Goal: Information Seeking & Learning: Find specific fact

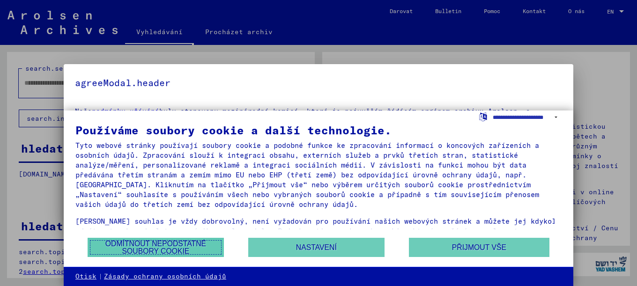
click at [155, 246] on font "Odmítnout nepodstatné soubory cookie" at bounding box center [155, 247] width 101 height 15
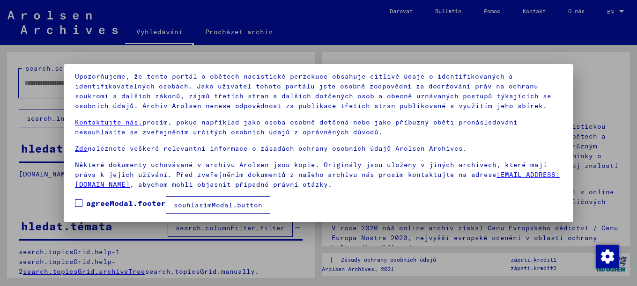
scroll to position [64, 0]
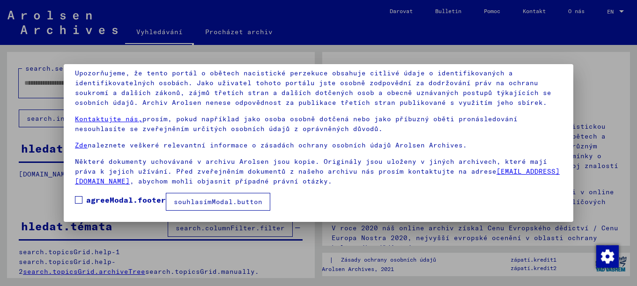
click at [78, 201] on span at bounding box center [78, 199] width 7 height 7
click at [211, 204] on font "souhlasímModal.button" at bounding box center [218, 202] width 89 height 8
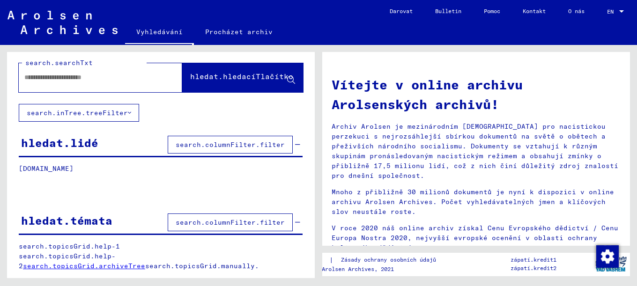
scroll to position [0, 0]
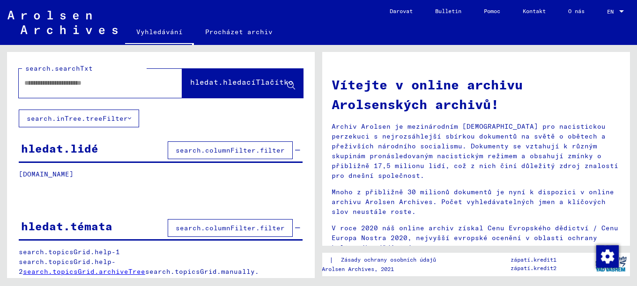
click at [62, 88] on input "text" at bounding box center [89, 83] width 130 height 10
type input "**********"
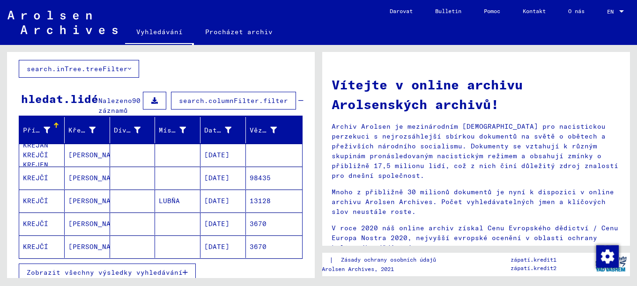
scroll to position [74, 0]
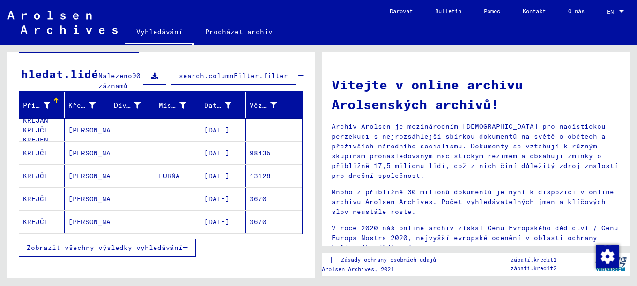
click at [105, 252] on font "Zobrazit všechny výsledky vyhledávání" at bounding box center [105, 248] width 156 height 8
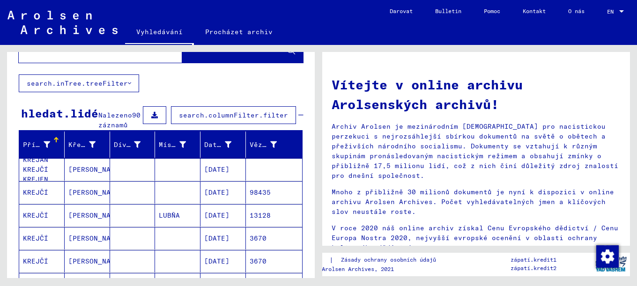
scroll to position [25, 0]
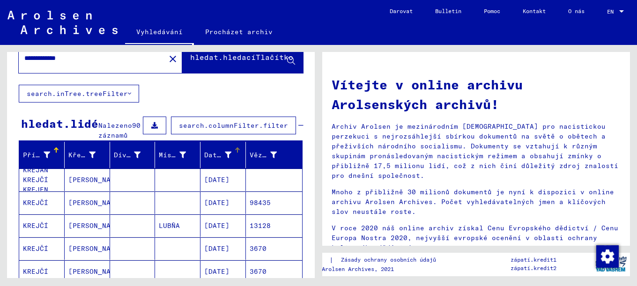
click at [237, 153] on div at bounding box center [237, 150] width 1 height 5
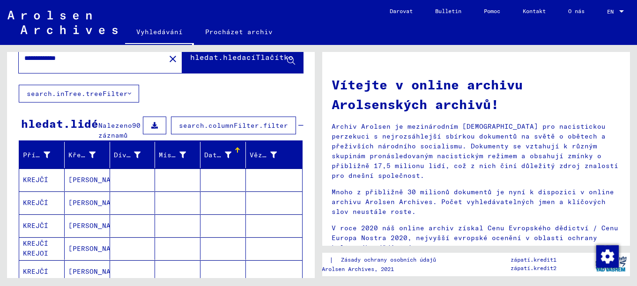
click at [235, 150] on div at bounding box center [236, 149] width 3 height 3
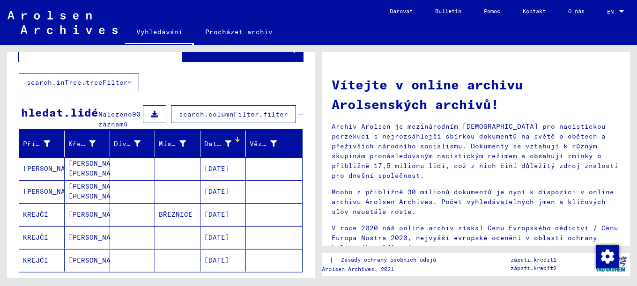
scroll to position [74, 0]
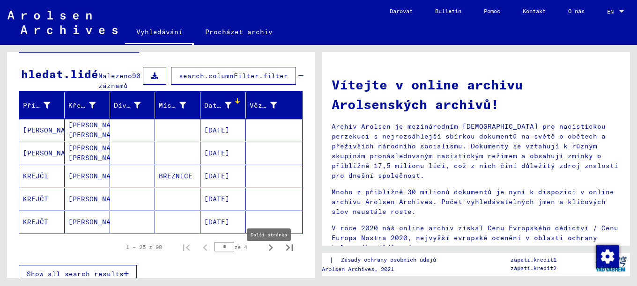
click at [269, 251] on icon "Další stránka" at bounding box center [271, 247] width 4 height 7
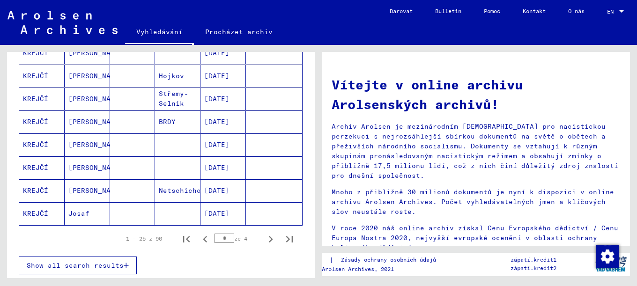
scroll to position [546, 0]
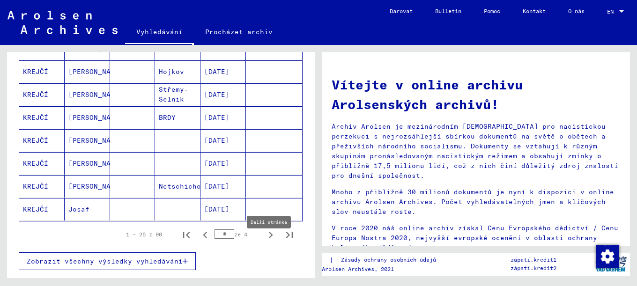
click at [265, 242] on icon "Další stránka" at bounding box center [270, 235] width 13 height 13
type input "*"
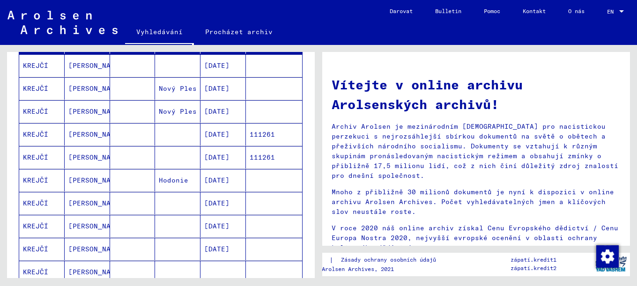
scroll to position [124, 0]
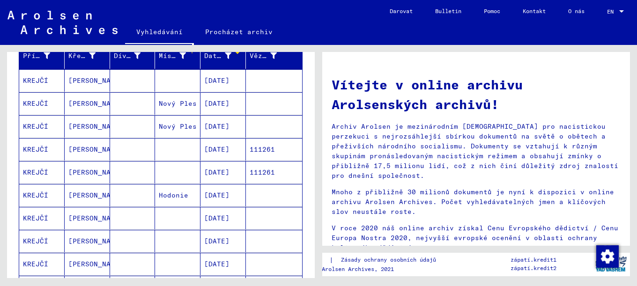
click at [192, 53] on div at bounding box center [192, 51] width 1 height 5
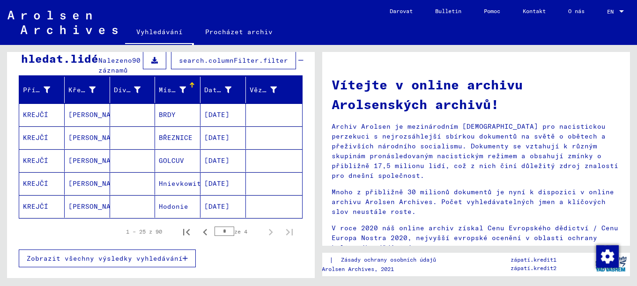
scroll to position [99, 0]
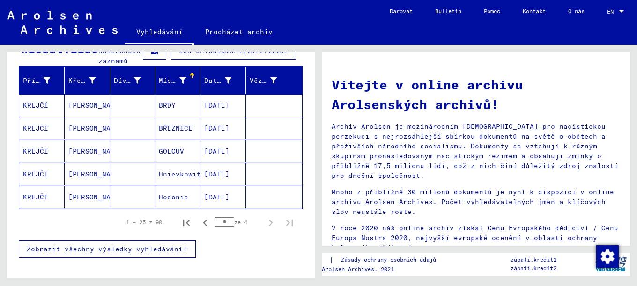
click at [265, 229] on icon "Další stránka" at bounding box center [270, 222] width 13 height 13
click at [150, 253] on font "Zobrazit všechny výsledky vyhledávání" at bounding box center [105, 249] width 156 height 8
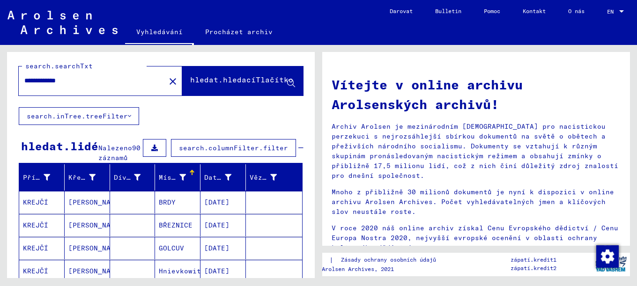
scroll to position [0, 0]
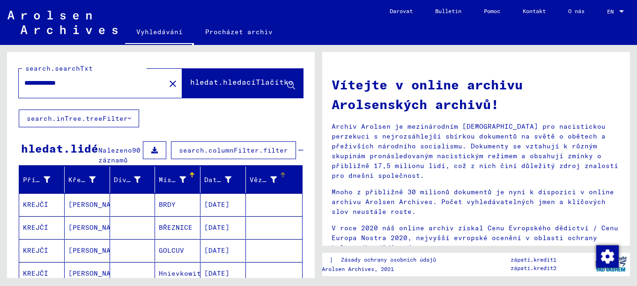
click at [282, 175] on div at bounding box center [283, 173] width 3 height 3
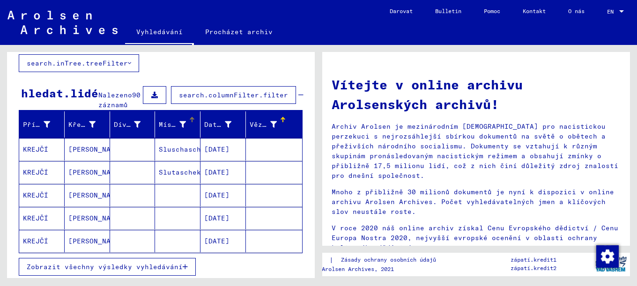
scroll to position [74, 0]
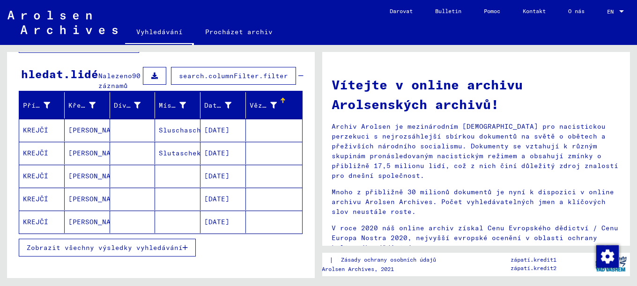
click at [126, 252] on font "Zobrazit všechny výsledky vyhledávání" at bounding box center [105, 248] width 156 height 8
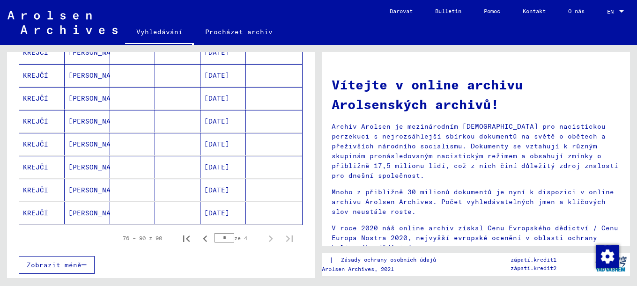
scroll to position [546, 0]
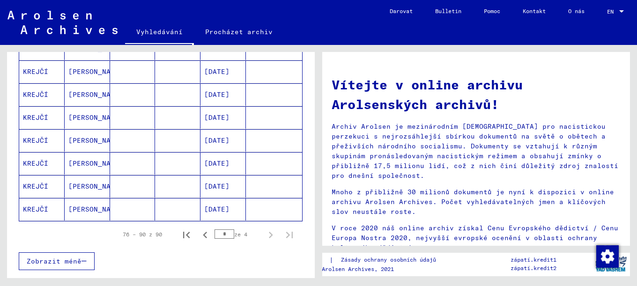
click at [264, 242] on icon "Další stránka" at bounding box center [270, 235] width 13 height 13
click at [182, 242] on icon "První stránka" at bounding box center [186, 235] width 13 height 13
click at [264, 242] on icon "Další stránka" at bounding box center [270, 235] width 13 height 13
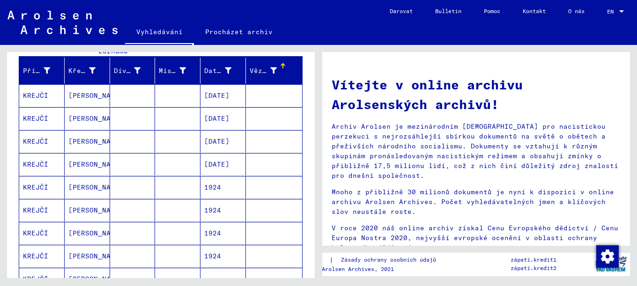
scroll to position [74, 0]
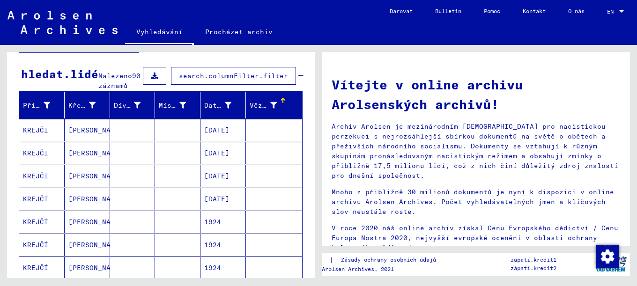
click at [37, 134] on font "KREJČÍ" at bounding box center [35, 130] width 25 height 8
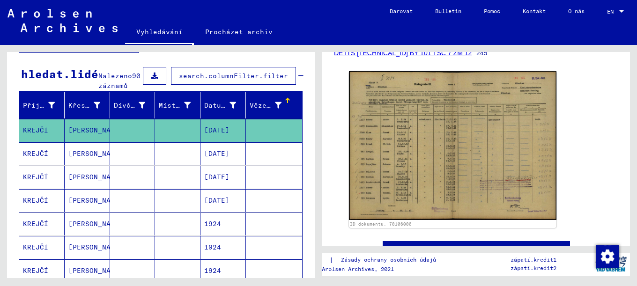
scroll to position [124, 0]
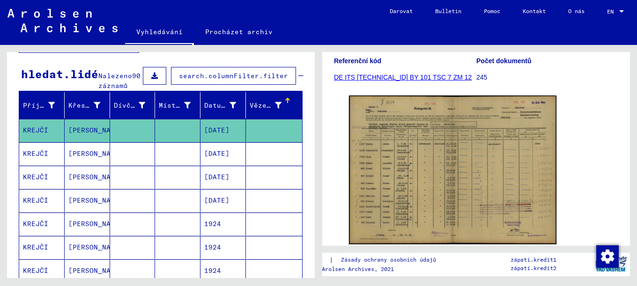
click at [502, 170] on img at bounding box center [452, 170] width 207 height 149
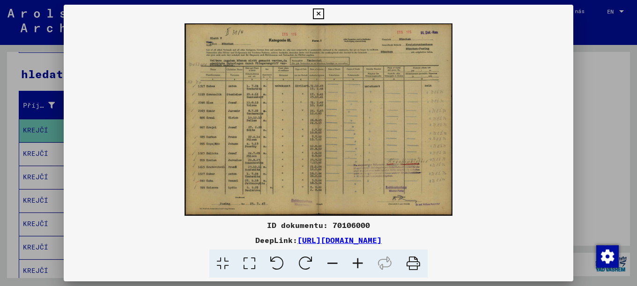
click at [324, 15] on icon at bounding box center [318, 13] width 11 height 11
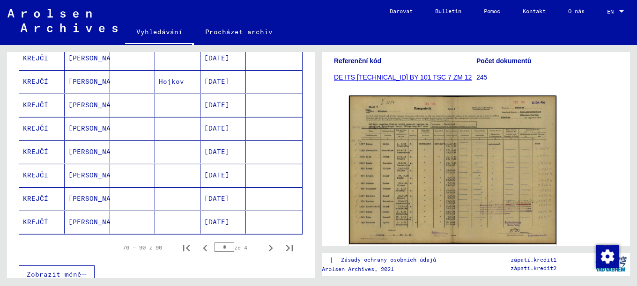
scroll to position [546, 0]
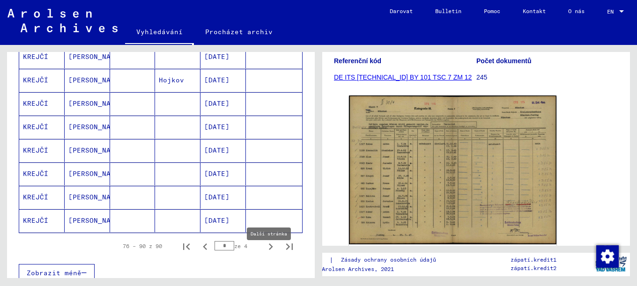
click at [264, 253] on icon "Další stránka" at bounding box center [270, 246] width 13 height 13
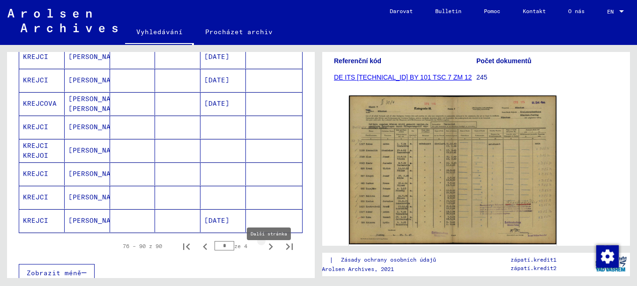
type input "*"
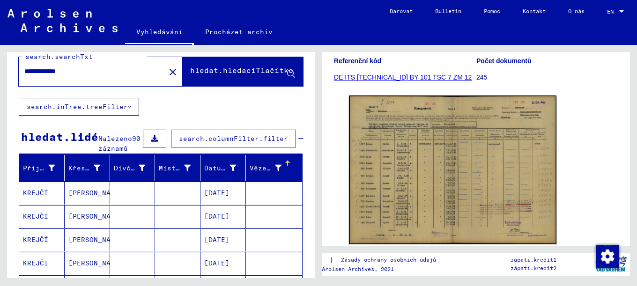
scroll to position [0, 0]
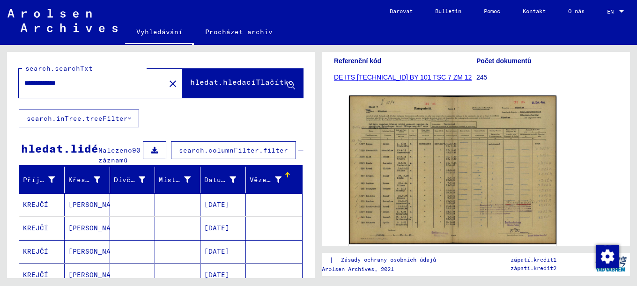
click at [74, 82] on input "**********" at bounding box center [91, 83] width 135 height 10
drag, startPoint x: 74, startPoint y: 82, endPoint x: 69, endPoint y: 81, distance: 4.7
click at [69, 81] on input "**********" at bounding box center [91, 83] width 135 height 10
drag, startPoint x: 47, startPoint y: 81, endPoint x: 37, endPoint y: 84, distance: 10.7
click at [38, 84] on input "**********" at bounding box center [91, 83] width 135 height 10
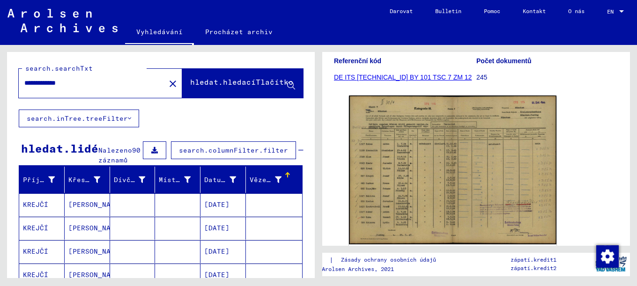
click at [79, 83] on input "**********" at bounding box center [91, 83] width 135 height 10
type input "*"
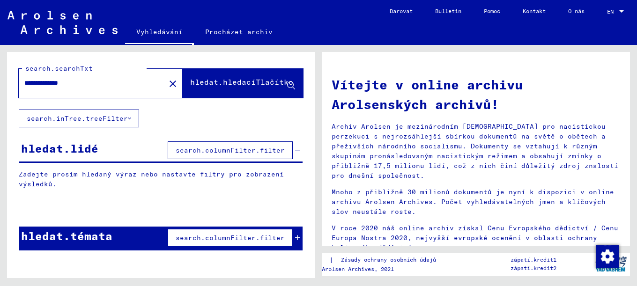
click at [234, 82] on font "hledat.hledacíTlačítko" at bounding box center [241, 81] width 103 height 9
click at [288, 84] on icon at bounding box center [291, 86] width 8 height 8
click at [45, 83] on input "**********" at bounding box center [89, 83] width 130 height 10
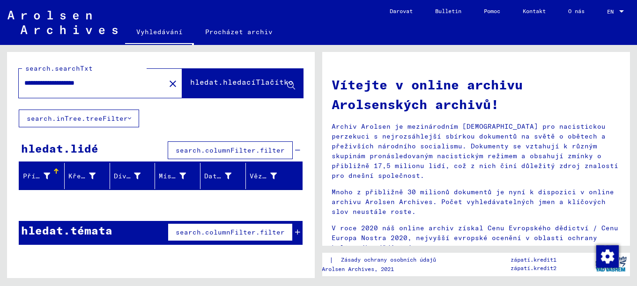
click at [119, 81] on input "**********" at bounding box center [89, 83] width 130 height 10
drag, startPoint x: 105, startPoint y: 85, endPoint x: 0, endPoint y: 70, distance: 106.0
click at [0, 70] on div "**********" at bounding box center [159, 161] width 318 height 233
type input "*"
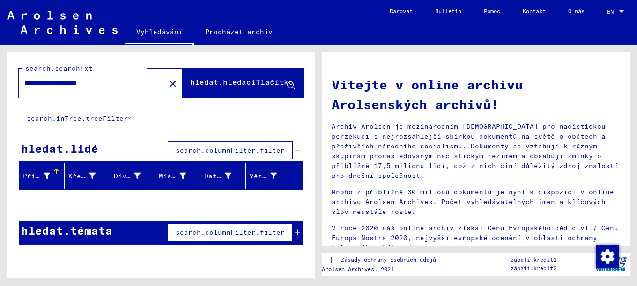
click at [121, 81] on input "**********" at bounding box center [82, 83] width 117 height 10
type input "**********"
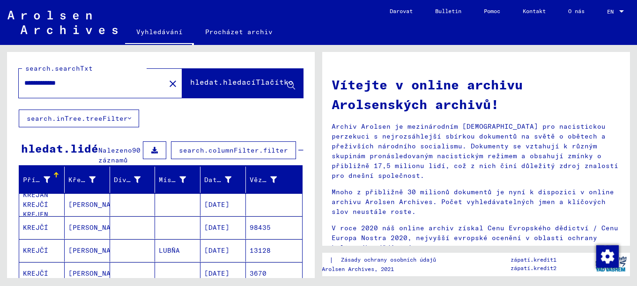
drag, startPoint x: 81, startPoint y: 82, endPoint x: 16, endPoint y: 84, distance: 64.2
click at [16, 84] on div "**********" at bounding box center [161, 81] width 308 height 58
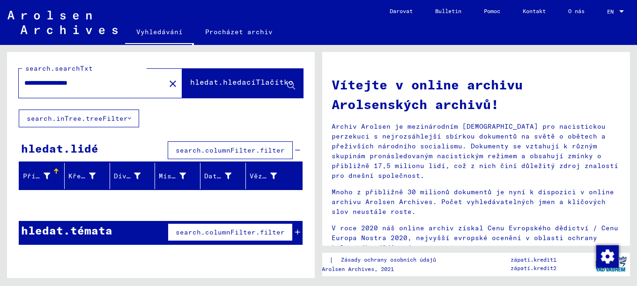
click at [67, 81] on input "**********" at bounding box center [82, 83] width 117 height 10
click at [63, 83] on input "**********" at bounding box center [82, 83] width 117 height 10
click at [223, 91] on button "hledat.hledacíTlačítko" at bounding box center [242, 83] width 121 height 29
drag, startPoint x: 102, startPoint y: 81, endPoint x: 24, endPoint y: 78, distance: 77.3
click at [24, 78] on div "**********" at bounding box center [86, 83] width 135 height 21
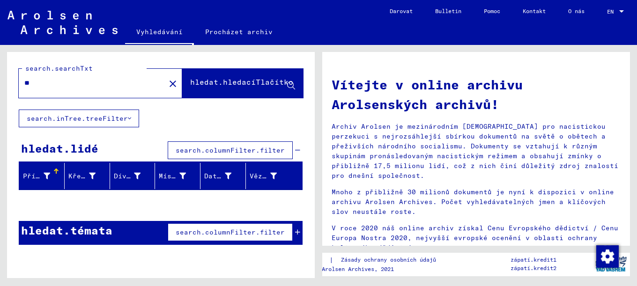
type input "*"
type input "**********"
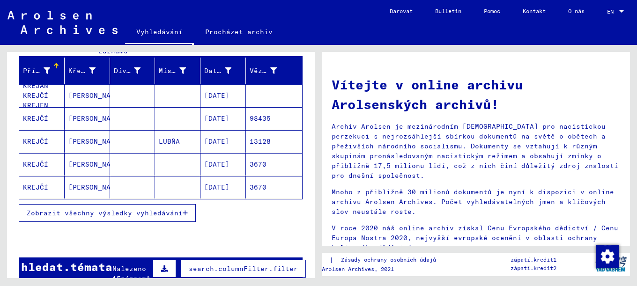
scroll to position [124, 0]
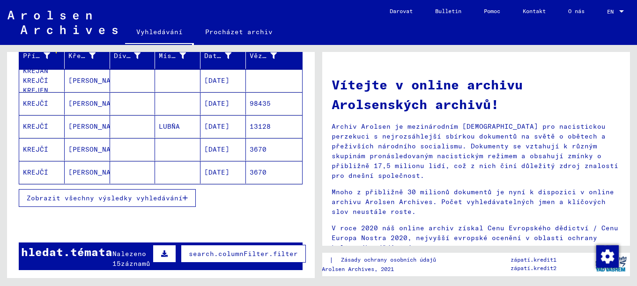
click at [175, 202] on font "Zobrazit všechny výsledky vyhledávání" at bounding box center [105, 198] width 156 height 8
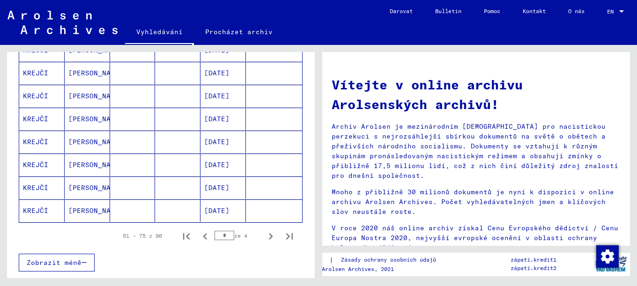
scroll to position [571, 0]
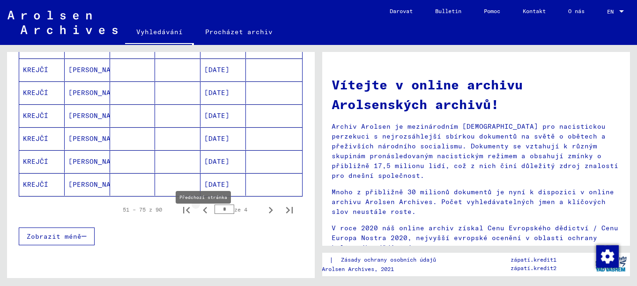
click at [199, 217] on icon "Předchozí stránka" at bounding box center [205, 210] width 13 height 13
type input "*"
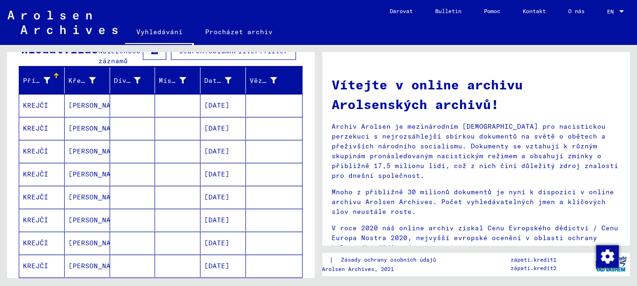
scroll to position [124, 0]
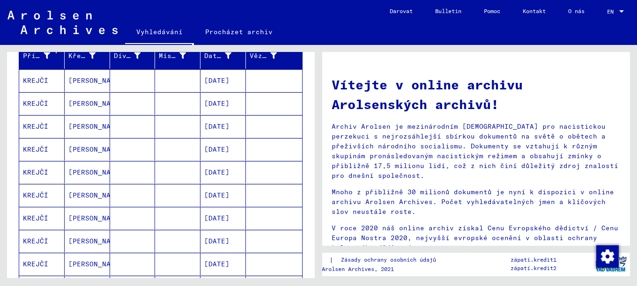
click at [40, 154] on font "KREJČÍ" at bounding box center [35, 149] width 25 height 8
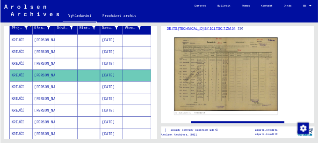
scroll to position [149, 0]
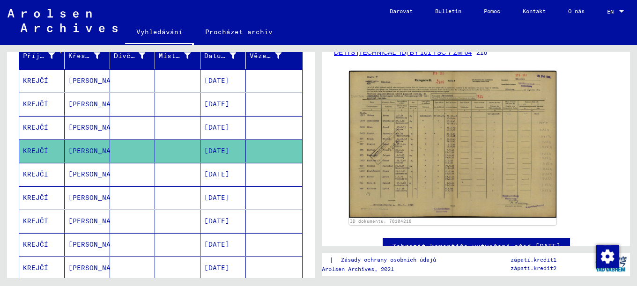
click at [448, 155] on img at bounding box center [452, 144] width 207 height 147
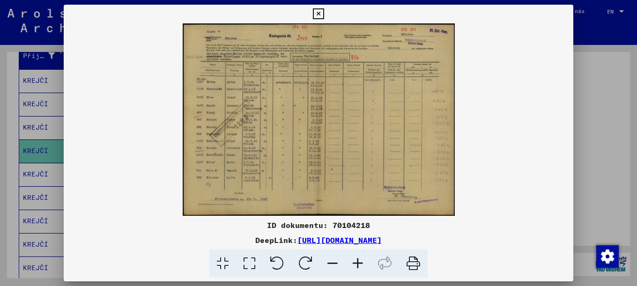
click at [309, 164] on img at bounding box center [319, 119] width 510 height 192
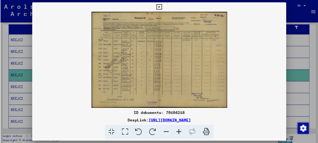
scroll to position [126, 0]
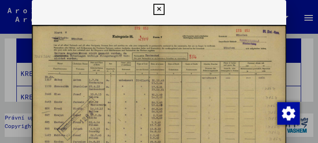
drag, startPoint x: 317, startPoint y: 106, endPoint x: 317, endPoint y: 118, distance: 12.2
click at [317, 118] on div at bounding box center [159, 71] width 318 height 143
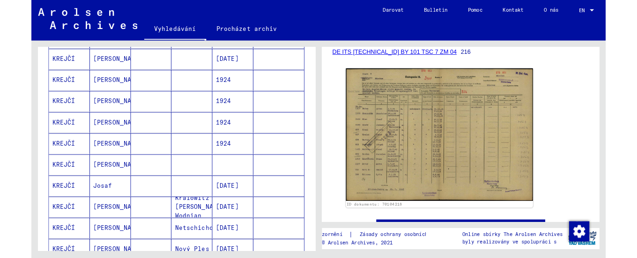
scroll to position [149, 0]
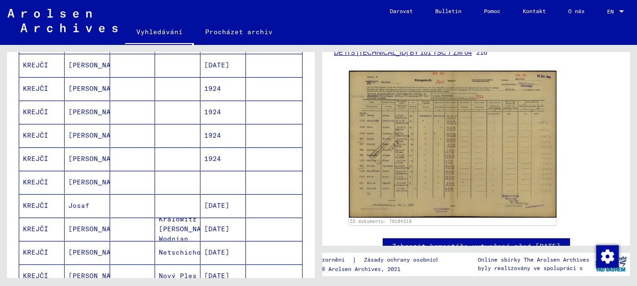
click at [467, 160] on img at bounding box center [452, 144] width 207 height 147
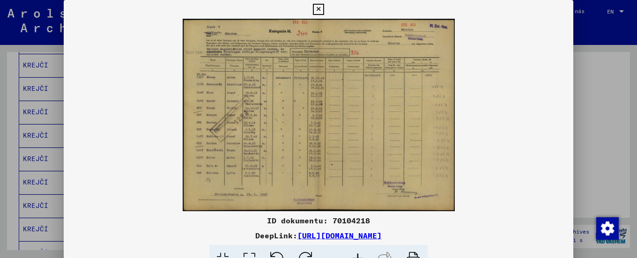
click at [324, 8] on icon at bounding box center [318, 9] width 11 height 11
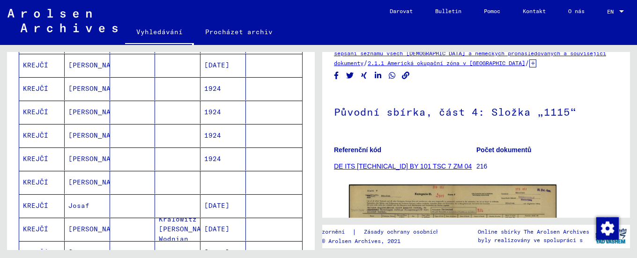
scroll to position [25, 0]
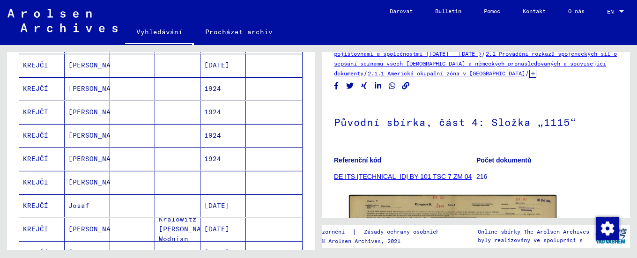
click at [393, 176] on font "DE ITS [TECHNICAL_ID] BY 101 TSC 7 ZM 04" at bounding box center [403, 176] width 138 height 7
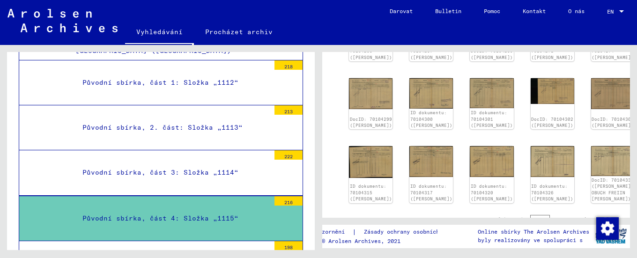
scroll to position [397, 0]
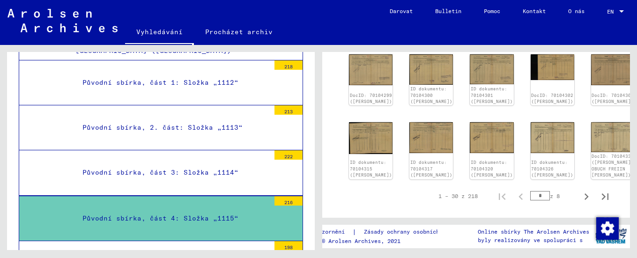
click at [207, 214] on font "Původní sbírka, část 4: Složka „1115“" at bounding box center [160, 218] width 156 height 8
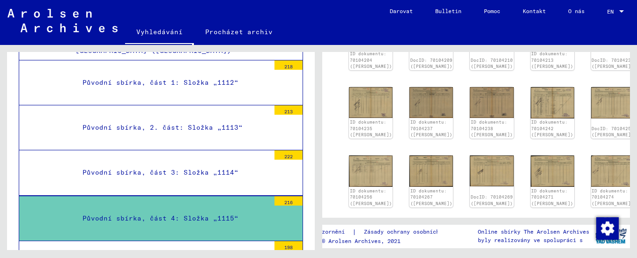
scroll to position [149, 0]
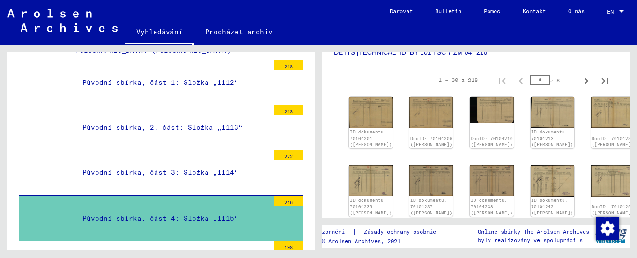
click at [359, 177] on img at bounding box center [371, 180] width 44 height 31
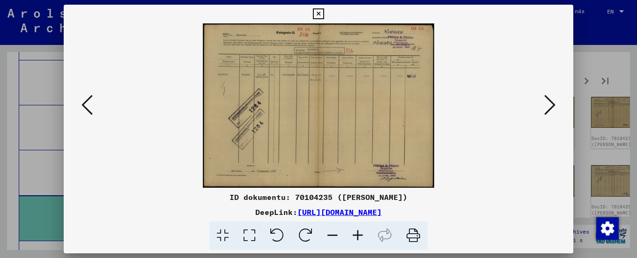
click at [324, 18] on icon at bounding box center [318, 13] width 11 height 11
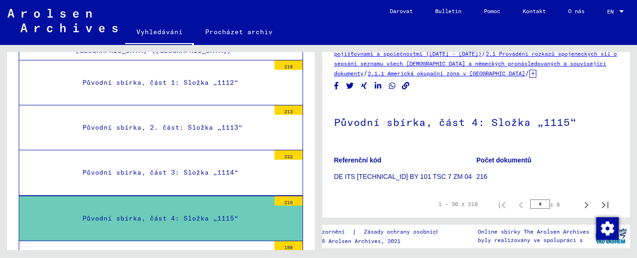
scroll to position [0, 0]
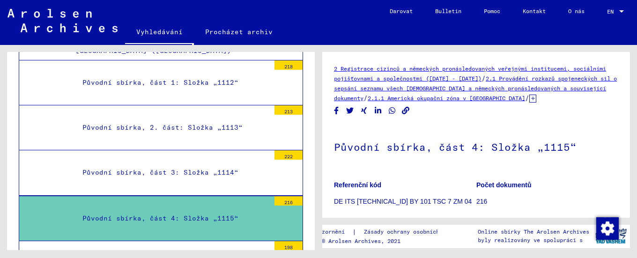
click at [486, 90] on font "2.1 Provádění rozkazů spojeneckých sil o sepsání seznamu všech [DEMOGRAPHIC_DAT…" at bounding box center [475, 88] width 283 height 27
click at [524, 67] on font "2 Registrace cizinců a německých pronásledovaných veřejnými institucemi, sociál…" at bounding box center [470, 73] width 272 height 17
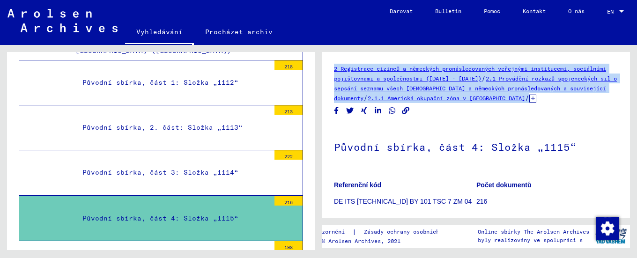
drag, startPoint x: 333, startPoint y: 67, endPoint x: 524, endPoint y: 108, distance: 195.4
copy div "2 Registrace cizinců a německých pronásledovaných veřejnými institucemi, sociál…"
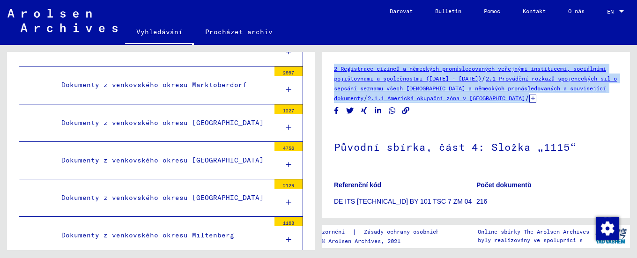
scroll to position [3786, 0]
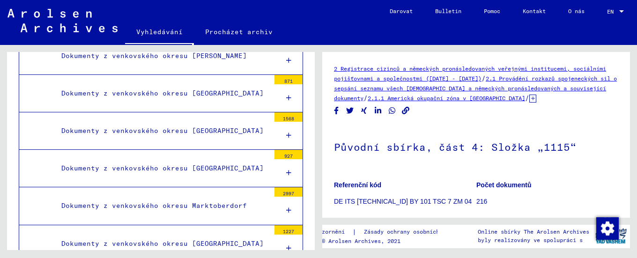
scroll to position [3637, 0]
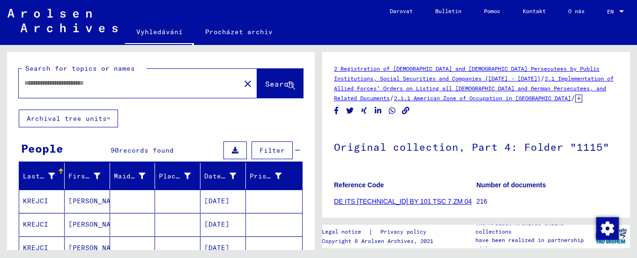
type input "********"
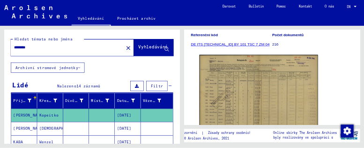
scroll to position [149, 0]
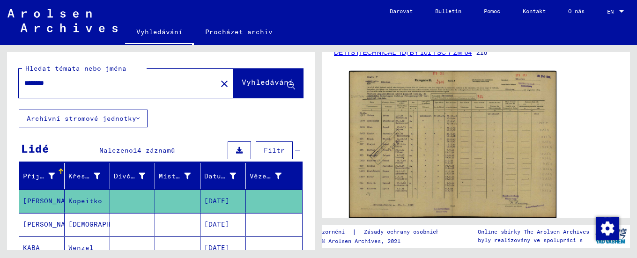
click at [447, 163] on img at bounding box center [452, 144] width 207 height 147
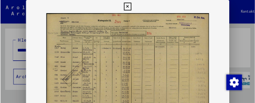
scroll to position [148, 0]
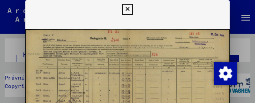
click at [253, 81] on div at bounding box center [127, 51] width 255 height 103
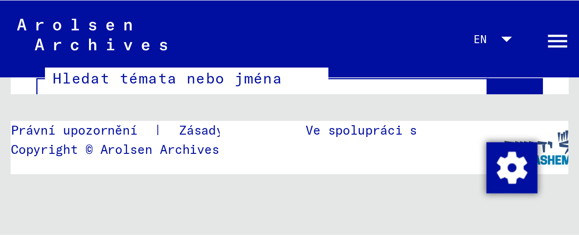
scroll to position [22, 0]
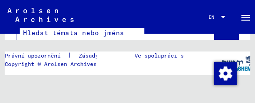
click at [157, 71] on figure "Ve spolupráci s" at bounding box center [158, 63] width 123 height 22
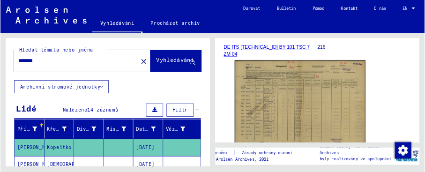
scroll to position [158, 0]
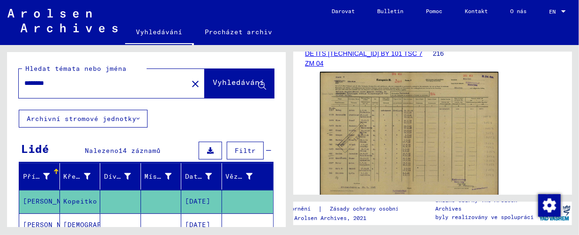
click at [411, 129] on img at bounding box center [409, 135] width 178 height 126
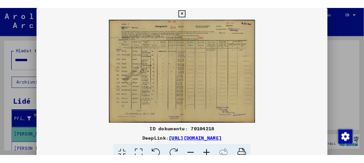
scroll to position [157, 0]
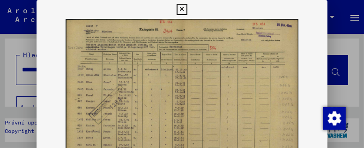
drag, startPoint x: 314, startPoint y: 71, endPoint x: 308, endPoint y: 43, distance: 28.3
click at [314, 44] on img at bounding box center [182, 101] width 291 height 164
drag, startPoint x: 259, startPoint y: 74, endPoint x: 263, endPoint y: 32, distance: 41.4
click at [263, 32] on img at bounding box center [182, 101] width 291 height 164
click at [362, 146] on div at bounding box center [182, 74] width 364 height 148
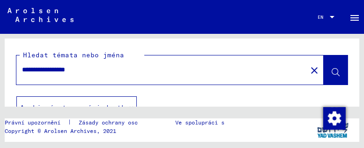
type input "**********"
